Goal: Task Accomplishment & Management: Use online tool/utility

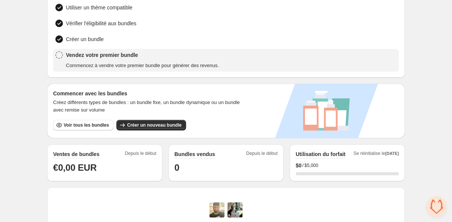
scroll to position [77, 0]
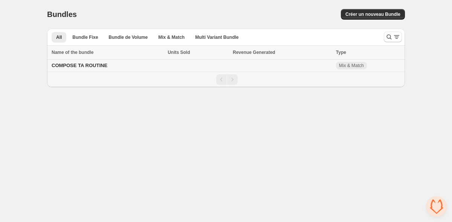
click at [170, 65] on td at bounding box center [197, 65] width 65 height 12
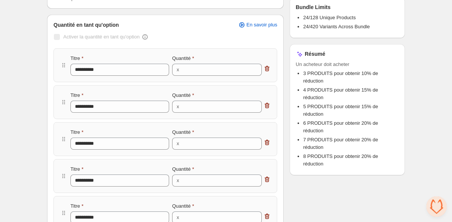
scroll to position [115, 0]
